Goal: Communication & Community: Participate in discussion

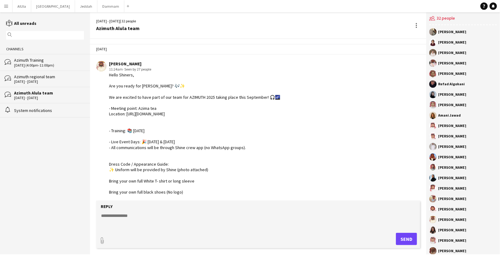
scroll to position [550, 0]
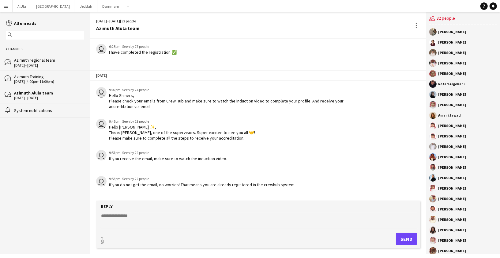
scroll to position [539, 0]
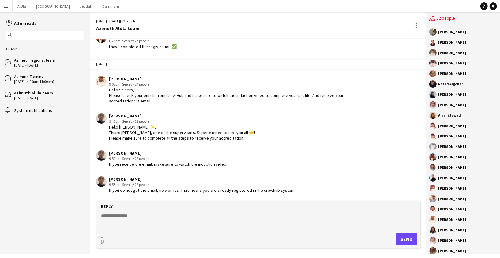
click at [43, 61] on div "Azimuth regional team" at bounding box center [49, 60] width 70 height 6
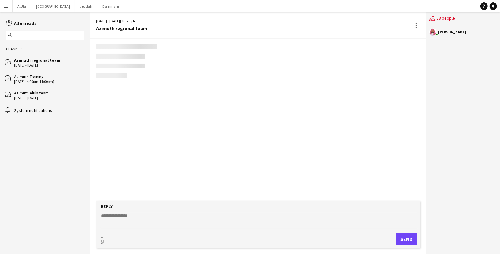
scroll to position [707, 0]
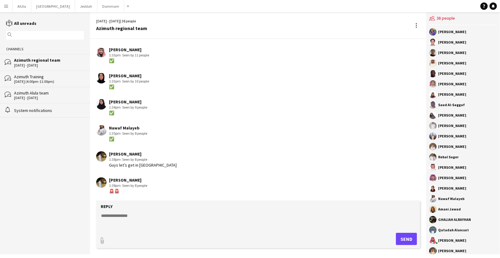
click at [39, 77] on div "Azimuth Training" at bounding box center [49, 77] width 70 height 6
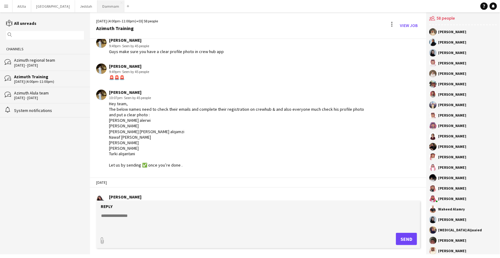
scroll to position [662, 0]
